Goal: Check status: Check status

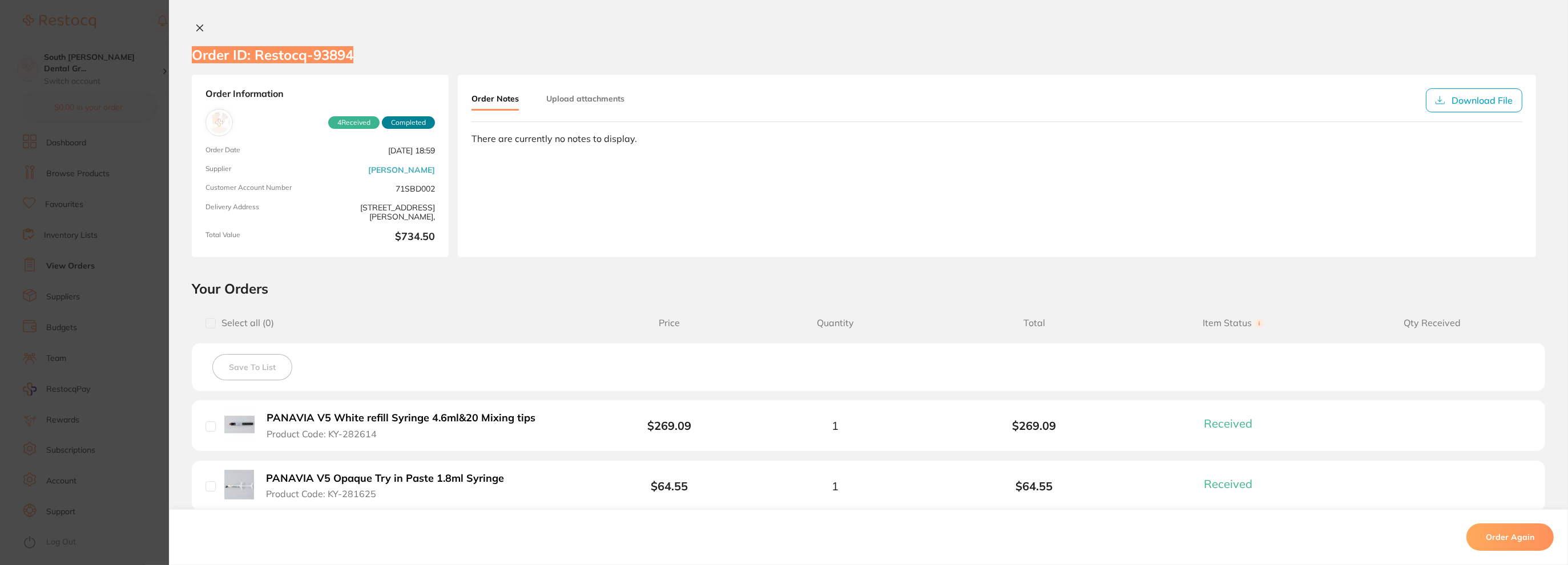
scroll to position [285, 0]
click at [201, 29] on button at bounding box center [199, 29] width 16 height 12
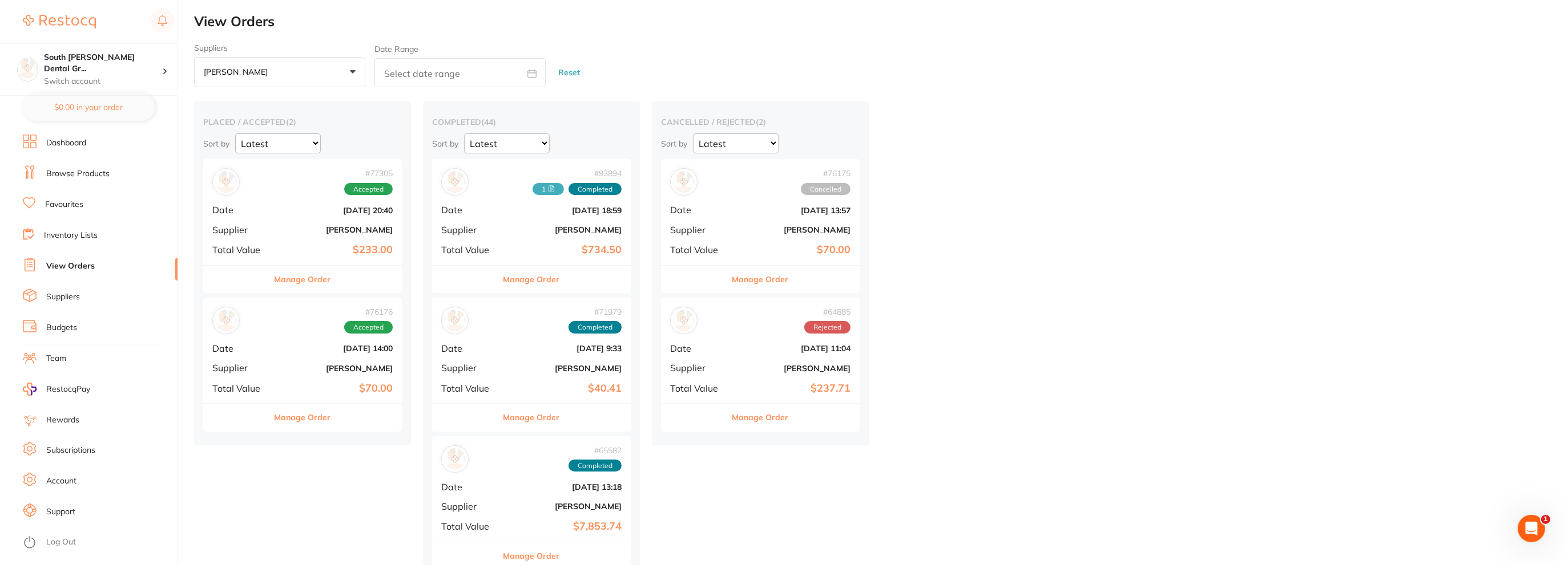
click at [75, 148] on link "Dashboard" at bounding box center [66, 143] width 40 height 11
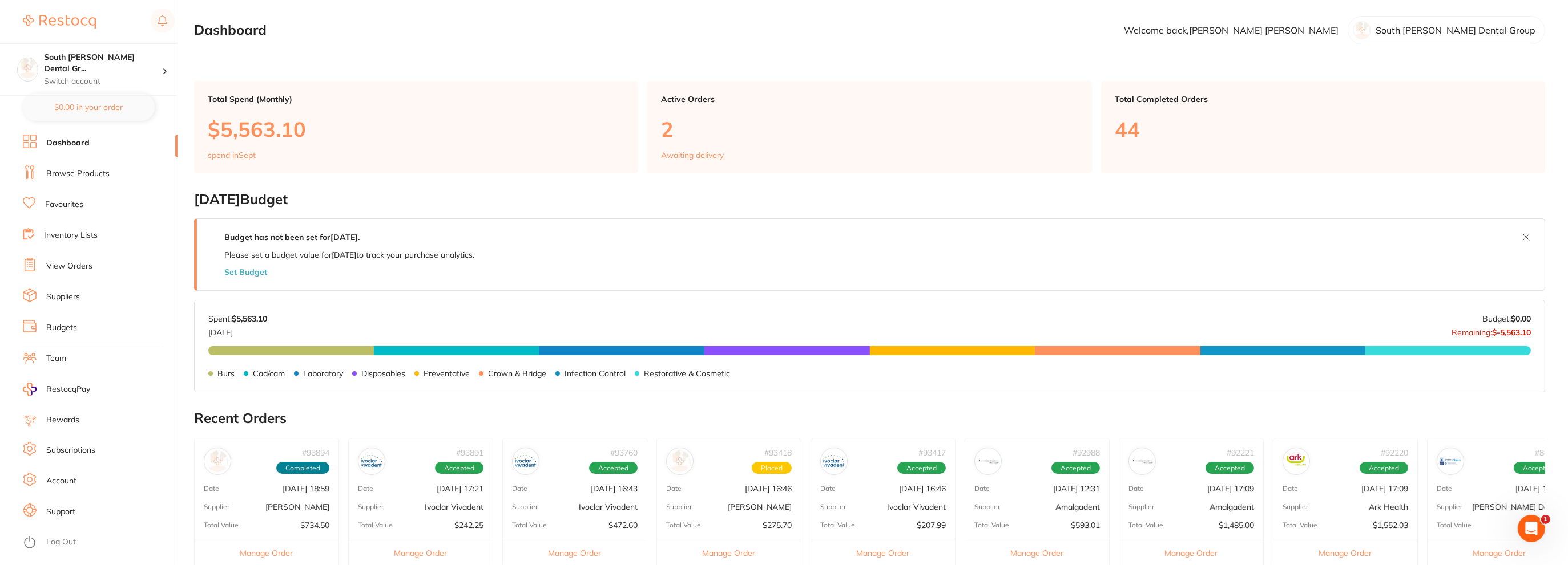
click at [700, 154] on p "Awaiting delivery" at bounding box center [692, 155] width 63 height 9
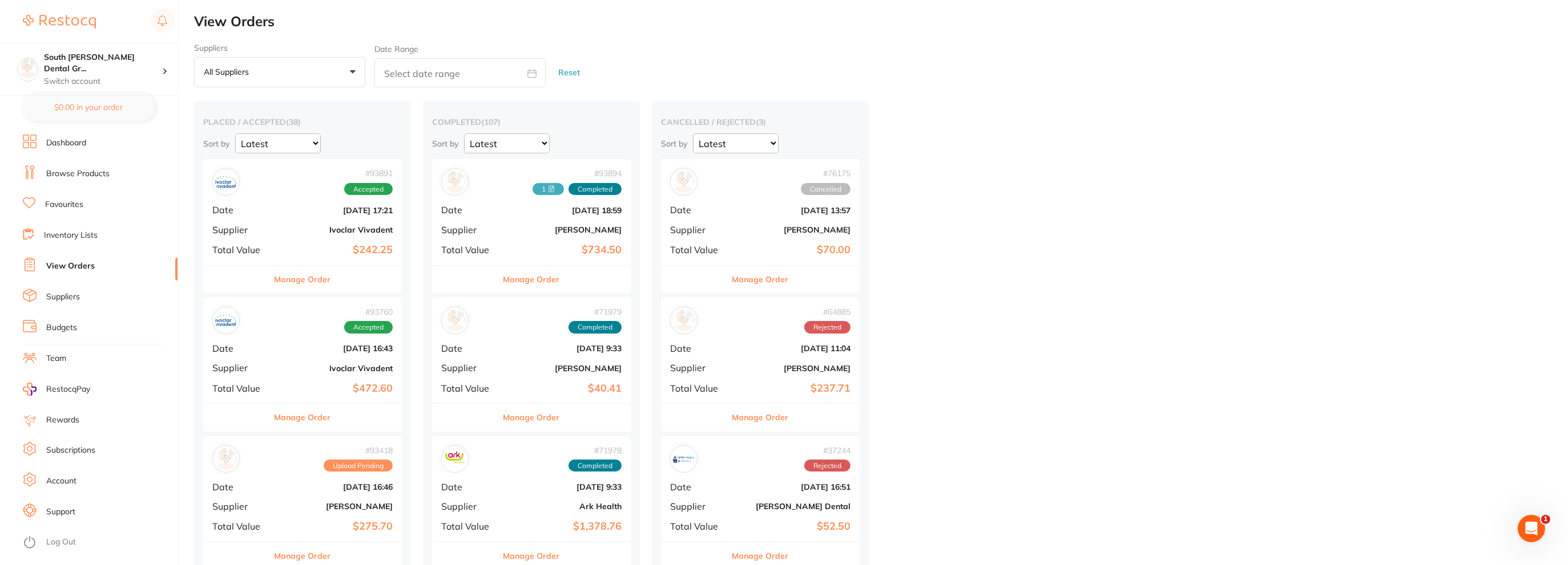
click at [55, 150] on li "Dashboard" at bounding box center [100, 143] width 154 height 17
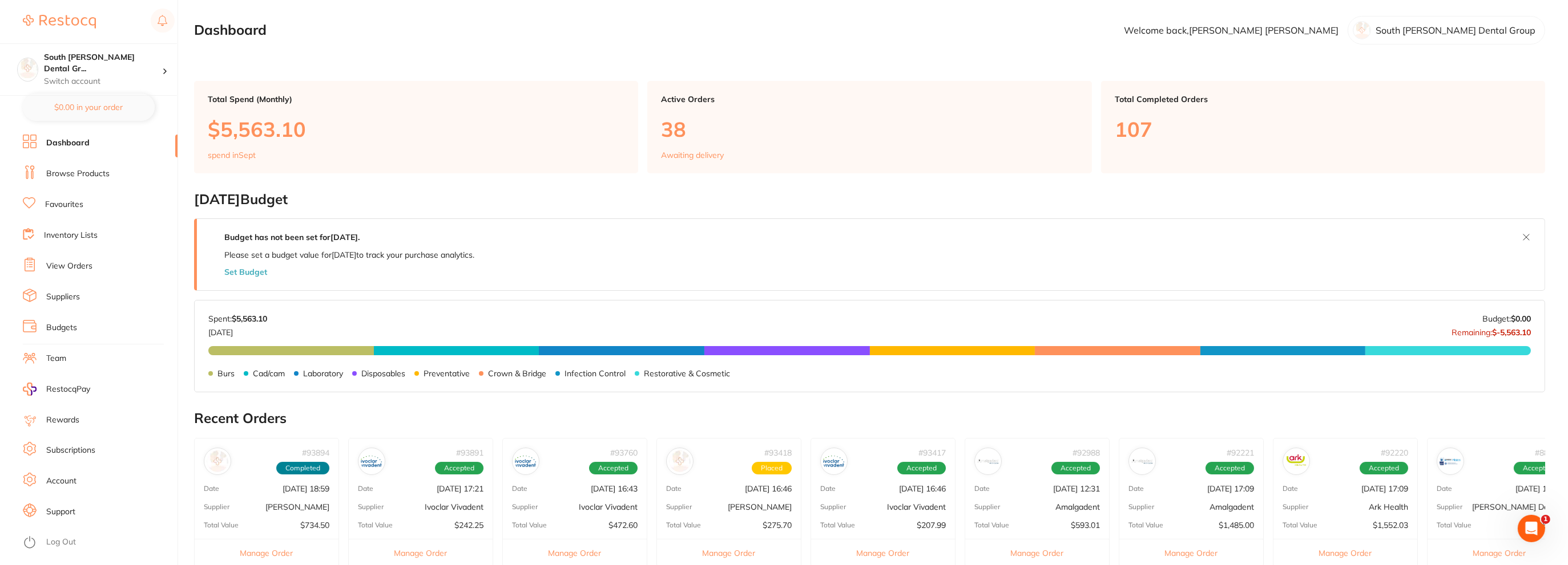
click at [685, 126] on p "38" at bounding box center [869, 129] width 416 height 23
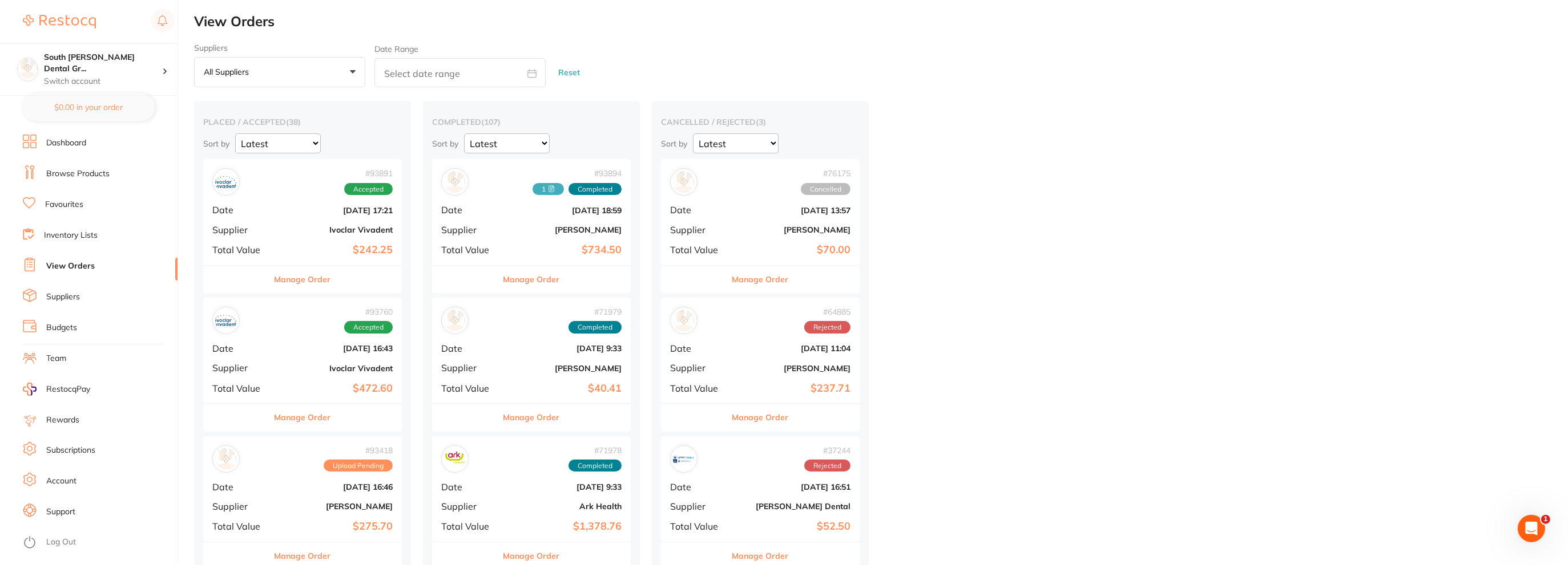
click at [761, 276] on button "Manage Order" at bounding box center [760, 279] width 57 height 27
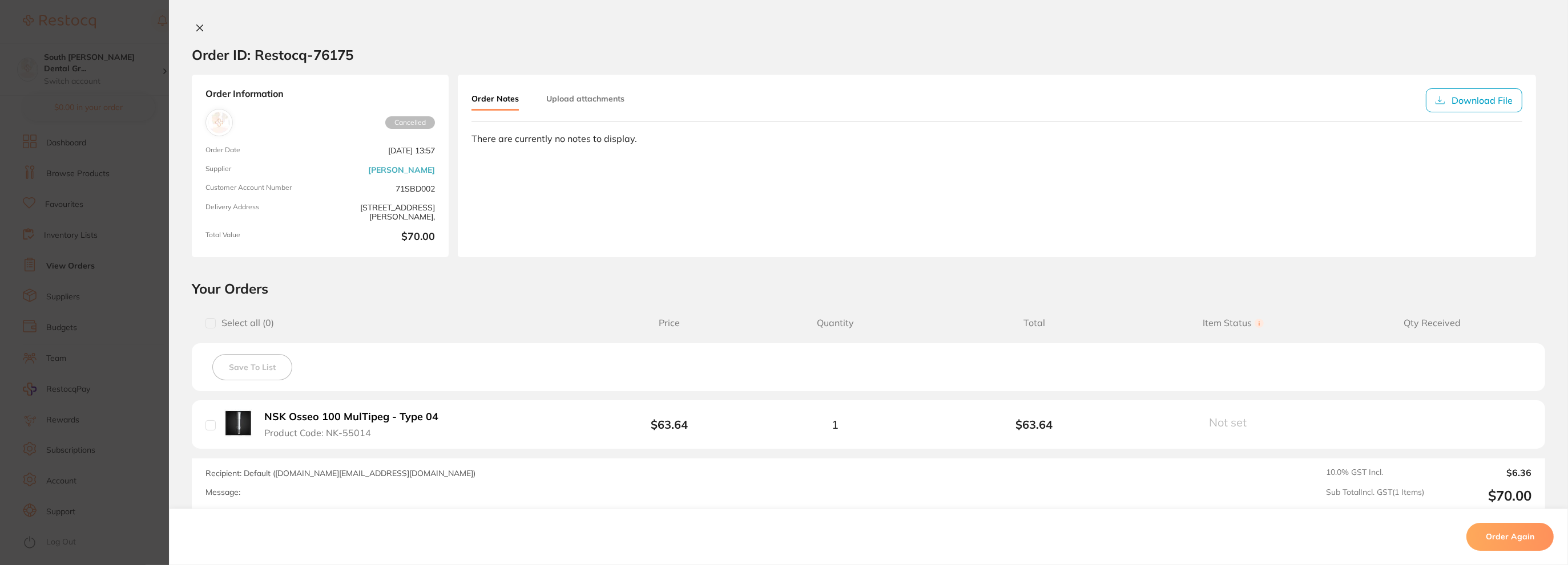
click at [196, 22] on div "Order ID: Restocq- 76175 Order Information Cancelled Order Date [DATE] 13:57 Su…" at bounding box center [869, 282] width 1399 height 565
click at [208, 28] on div at bounding box center [869, 29] width 1399 height 12
drag, startPoint x: 203, startPoint y: 24, endPoint x: 196, endPoint y: 23, distance: 7.1
click at [201, 24] on button at bounding box center [199, 29] width 16 height 12
